Goal: Ask a question

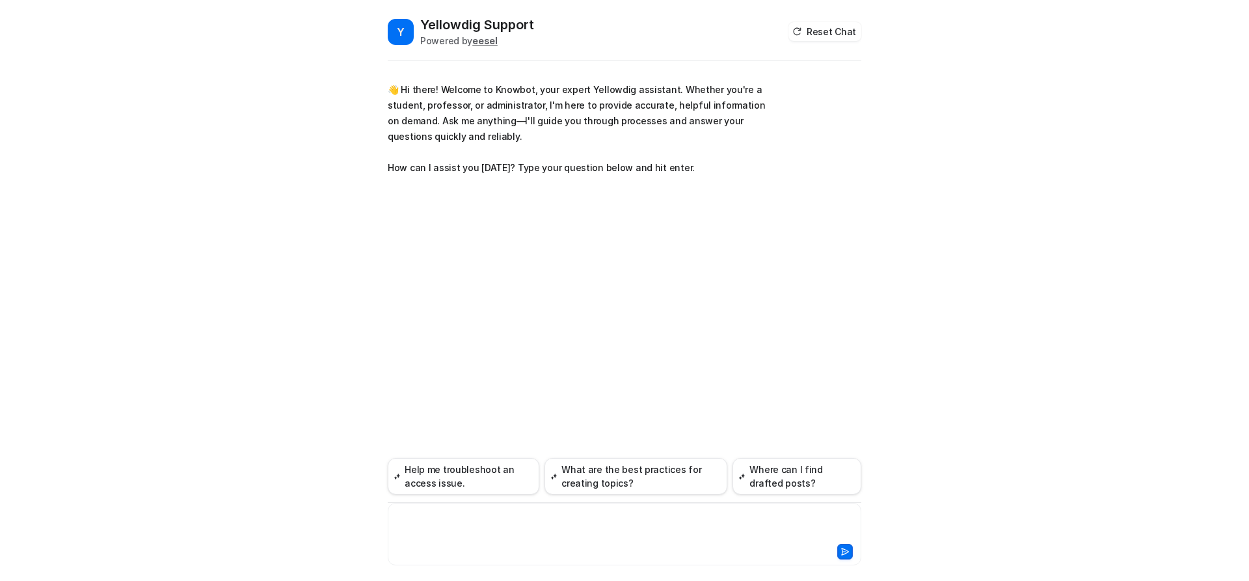
click at [576, 531] on div at bounding box center [624, 526] width 467 height 30
click at [524, 512] on div at bounding box center [624, 526] width 467 height 30
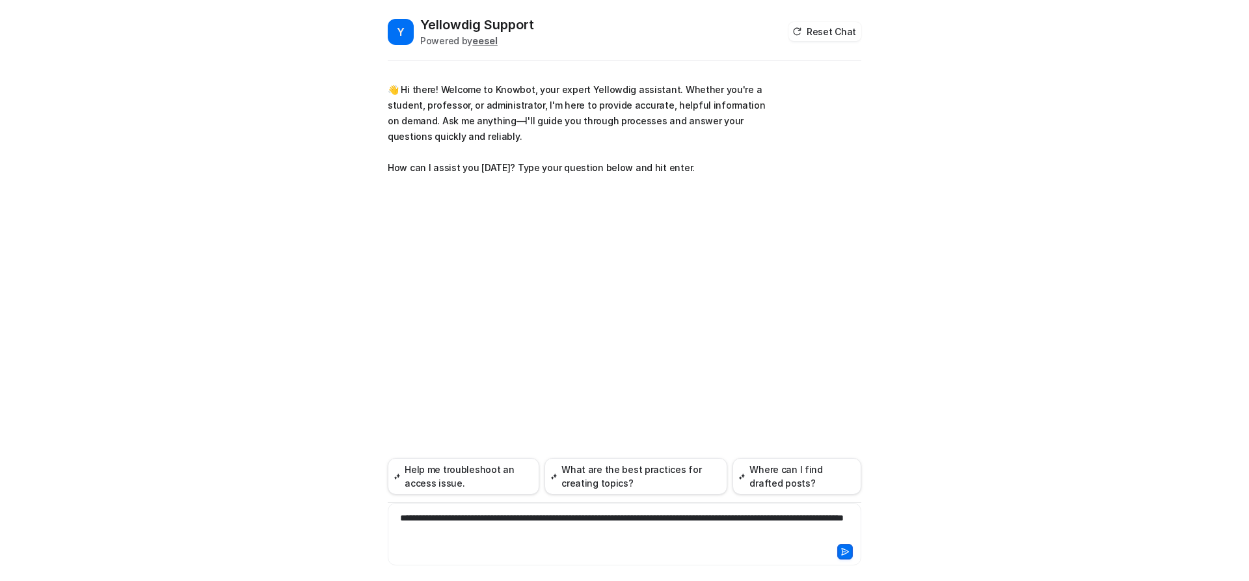
click at [532, 514] on div "**********" at bounding box center [624, 526] width 467 height 30
click at [711, 544] on div at bounding box center [739, 552] width 227 height 16
click at [845, 549] on icon at bounding box center [844, 551] width 9 height 9
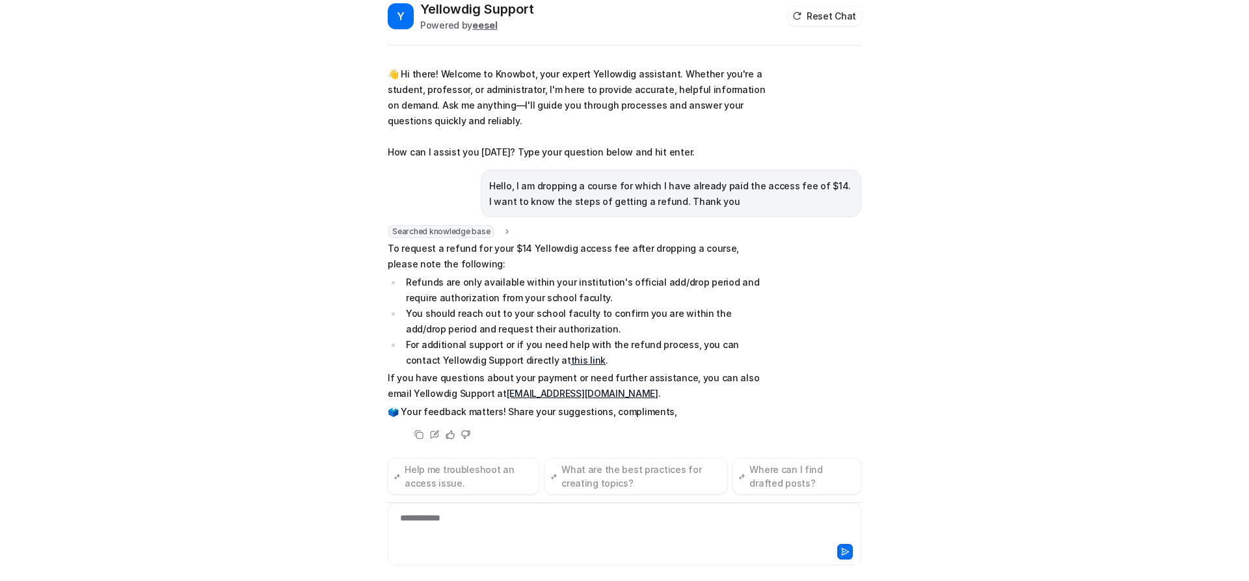
scroll to position [31, 0]
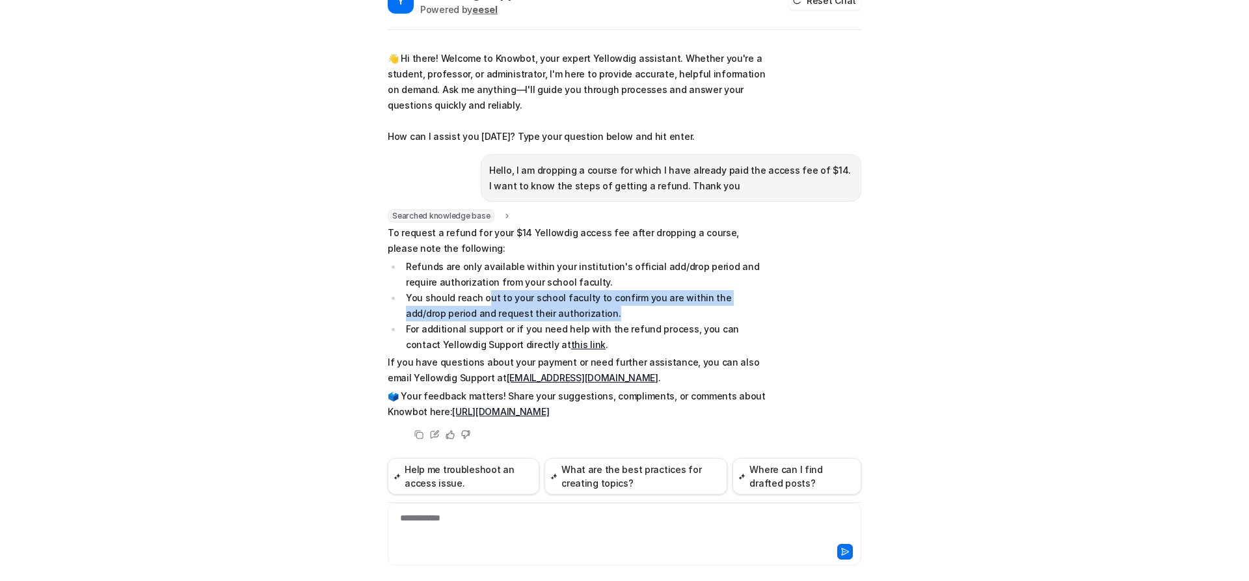
drag, startPoint x: 483, startPoint y: 295, endPoint x: 576, endPoint y: 310, distance: 93.7
click at [576, 310] on li "You should reach out to your school faculty to confirm you are within the add/d…" at bounding box center [585, 305] width 366 height 31
click at [501, 331] on li "For additional support or if you need help with the refund process, you can con…" at bounding box center [585, 336] width 366 height 31
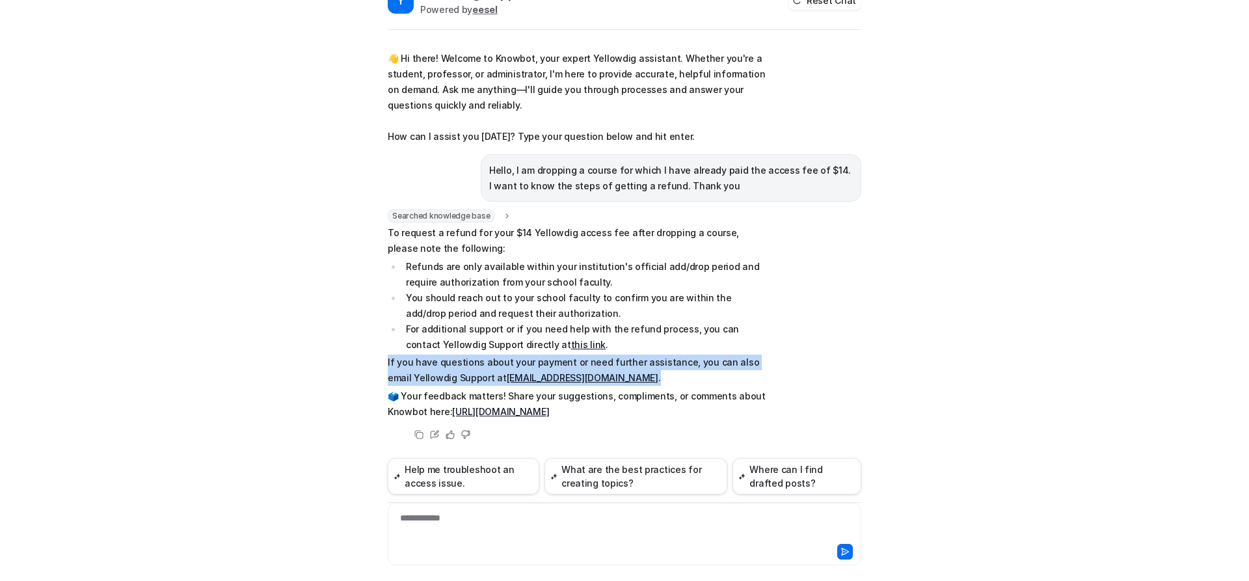
drag, startPoint x: 382, startPoint y: 362, endPoint x: 594, endPoint y: 373, distance: 211.7
click at [594, 373] on p "If you have questions about your payment or need further assistance, you can al…" at bounding box center [578, 370] width 381 height 31
click at [598, 377] on p "If you have questions about your payment or need further assistance, you can al…" at bounding box center [578, 370] width 381 height 31
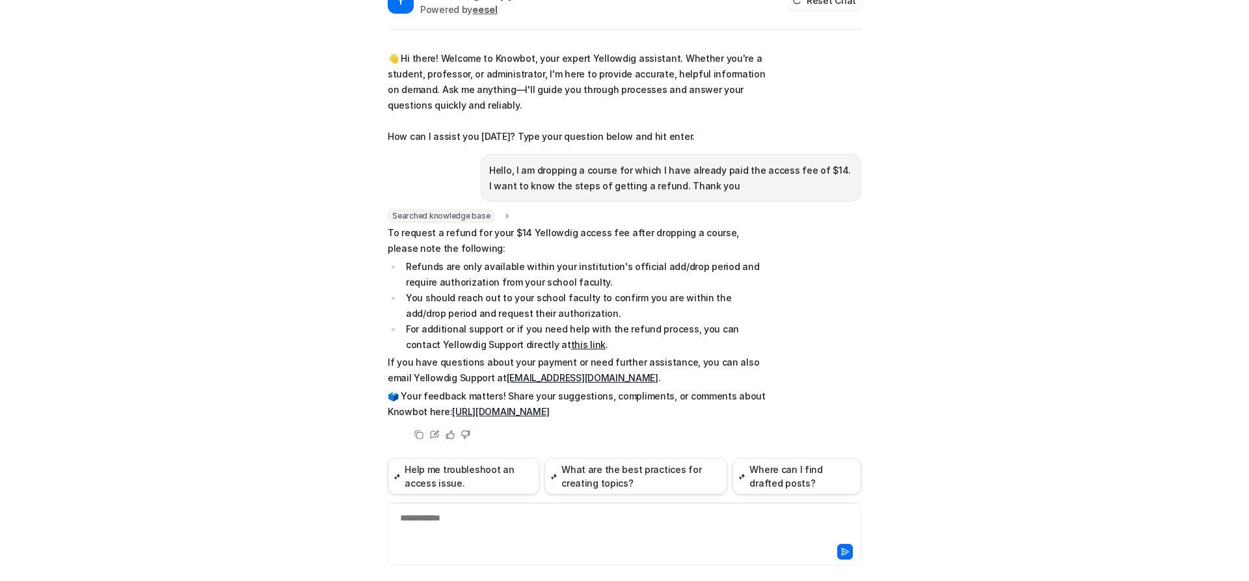
drag, startPoint x: 561, startPoint y: 338, endPoint x: 550, endPoint y: 342, distance: 12.6
click at [561, 340] on li "For additional support or if you need help with the refund process, you can con…" at bounding box center [585, 336] width 366 height 31
click at [571, 345] on link "this link" at bounding box center [588, 344] width 34 height 11
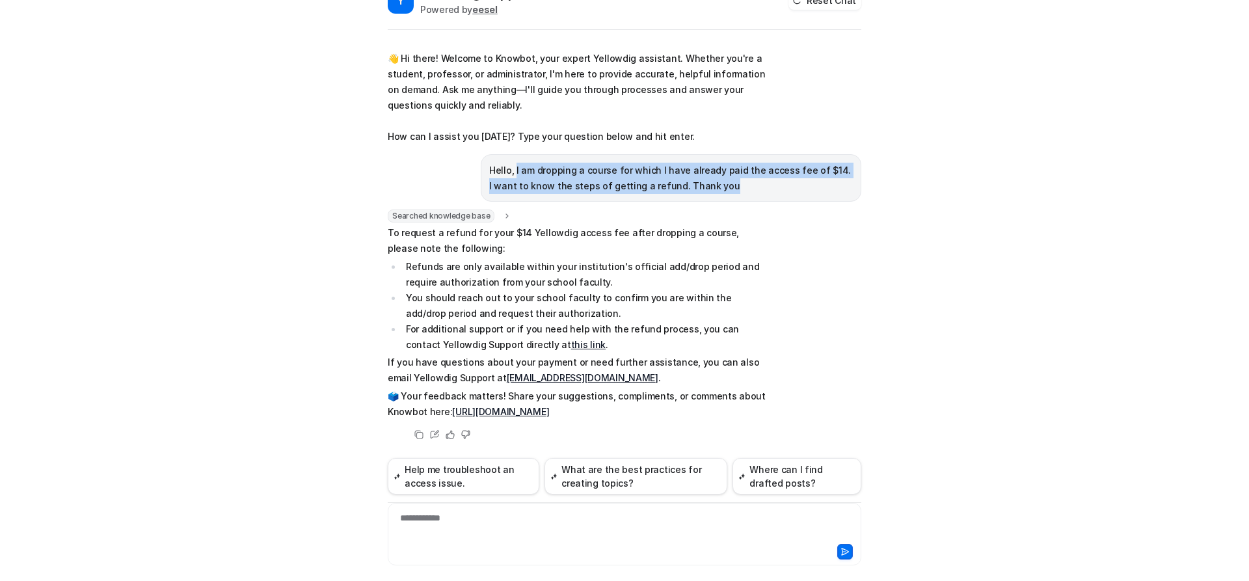
drag, startPoint x: 509, startPoint y: 170, endPoint x: 704, endPoint y: 182, distance: 195.5
click at [704, 182] on p "Hello, I am dropping a course for which I have already paid the access fee of $…" at bounding box center [671, 178] width 364 height 31
copy p "I am dropping a course for which I have already paid the access fee of $14. I w…"
